Goal: Navigation & Orientation: Find specific page/section

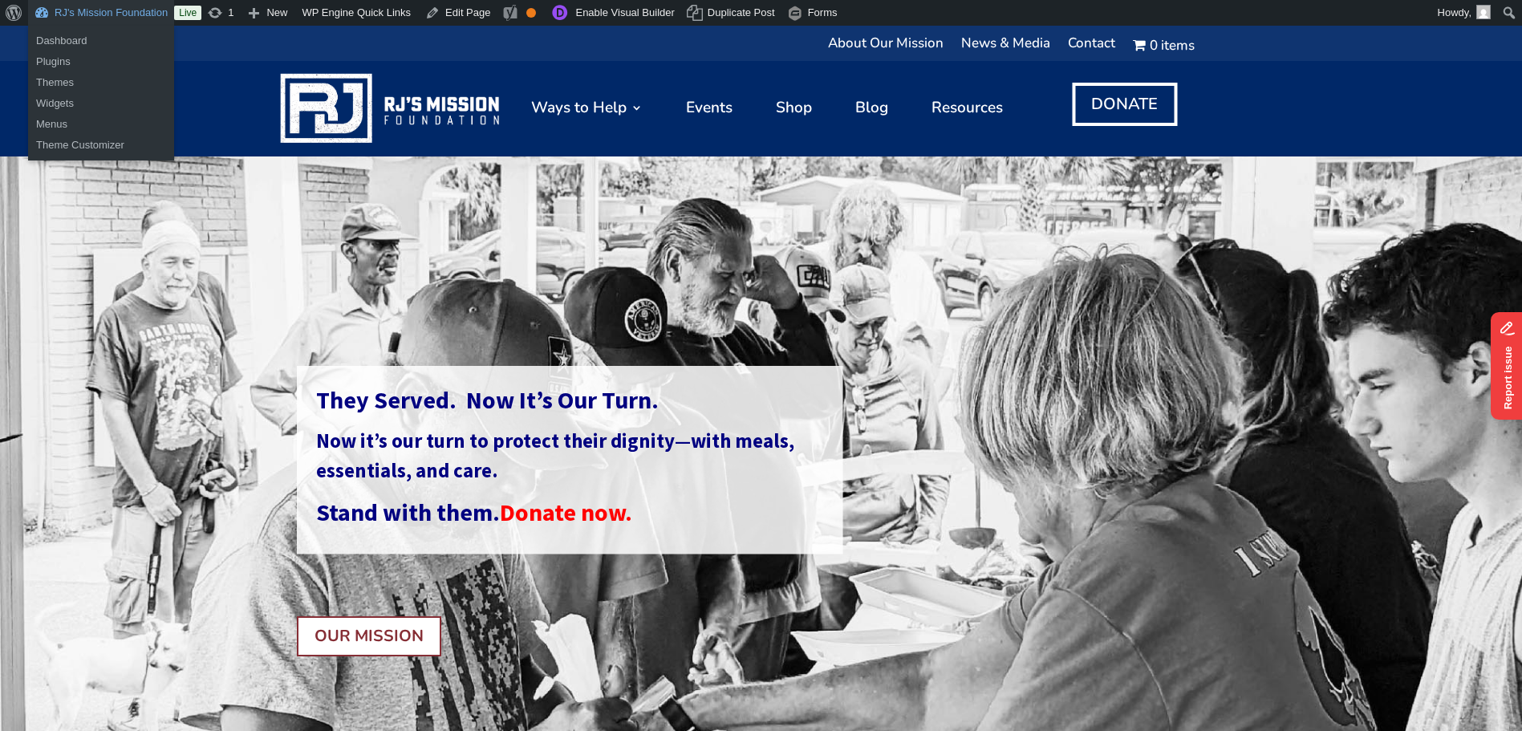
click at [97, 11] on link "RJ's Mission Foundation" at bounding box center [101, 13] width 146 height 26
click at [79, 45] on link "Dashboard" at bounding box center [101, 40] width 146 height 21
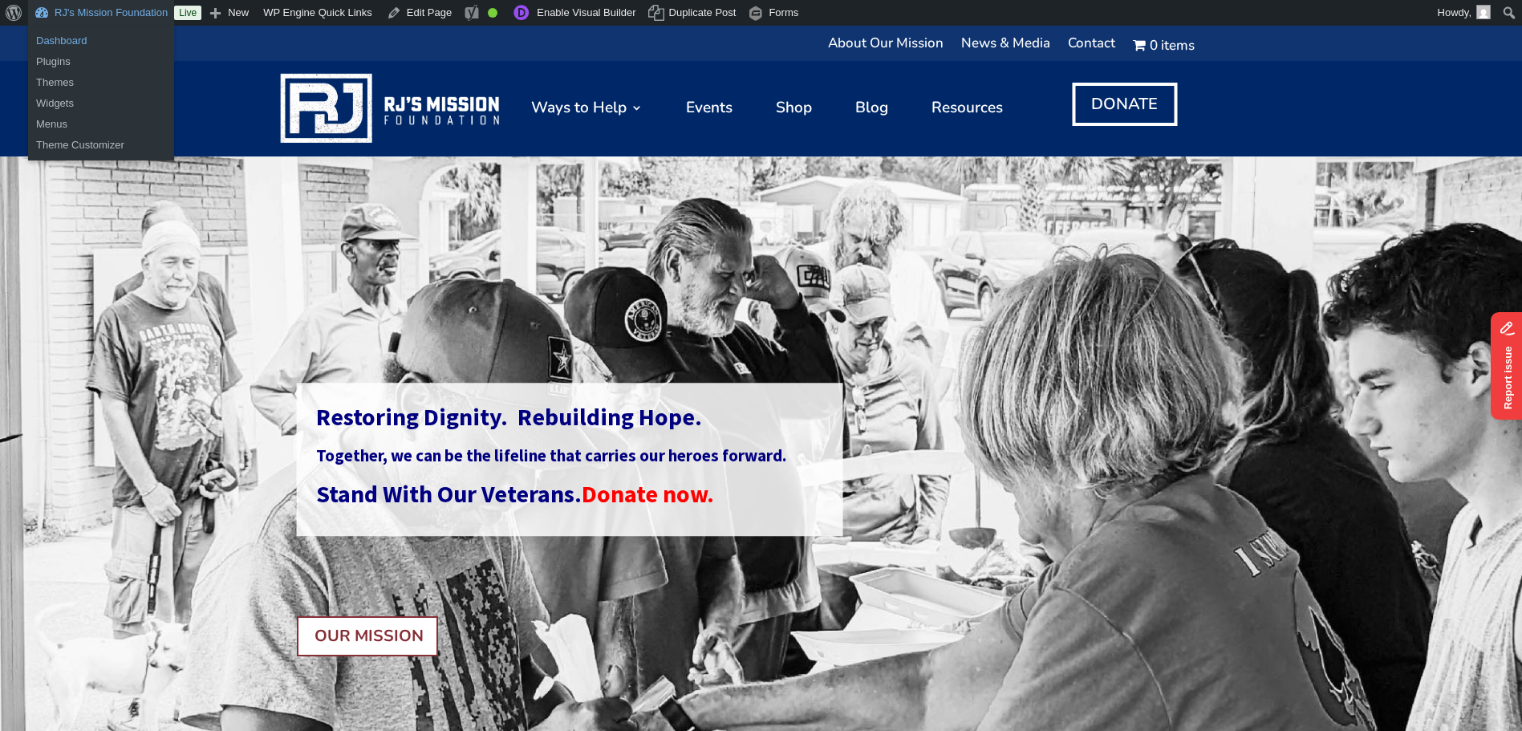
click at [67, 43] on link "Dashboard" at bounding box center [101, 40] width 146 height 21
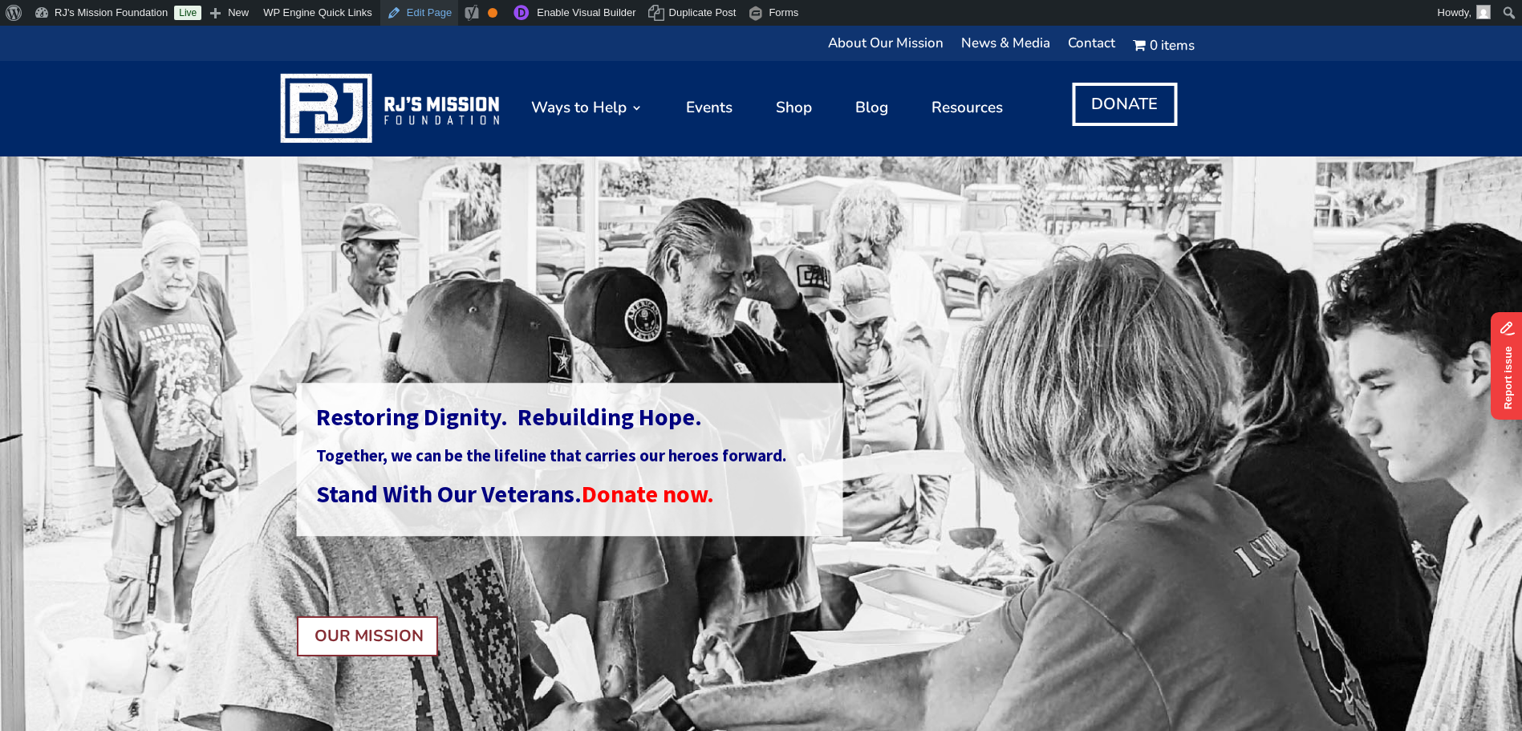
click at [402, 10] on link "Edit Page" at bounding box center [419, 13] width 78 height 26
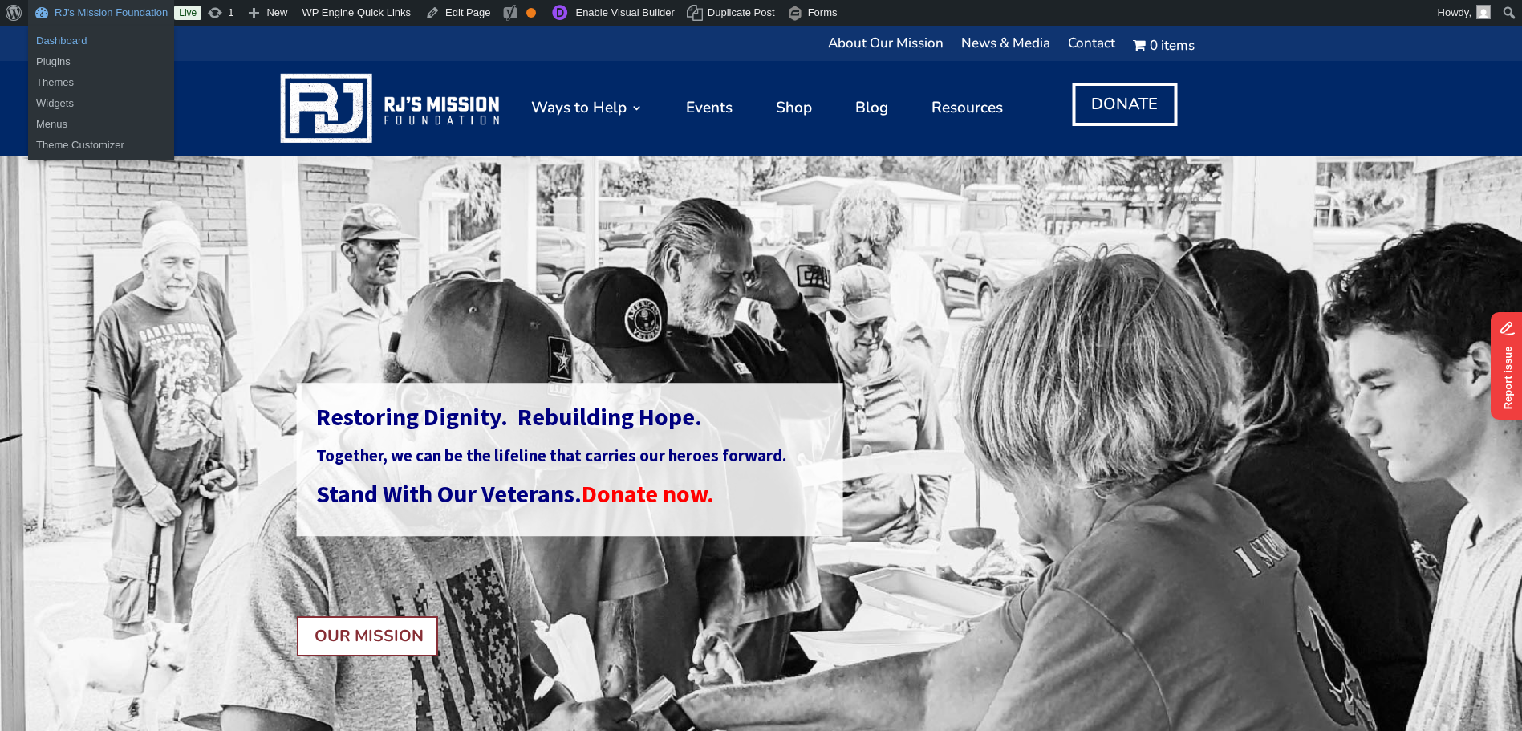
click at [73, 42] on link "Dashboard" at bounding box center [101, 40] width 146 height 21
